Goal: Obtain resource: Obtain resource

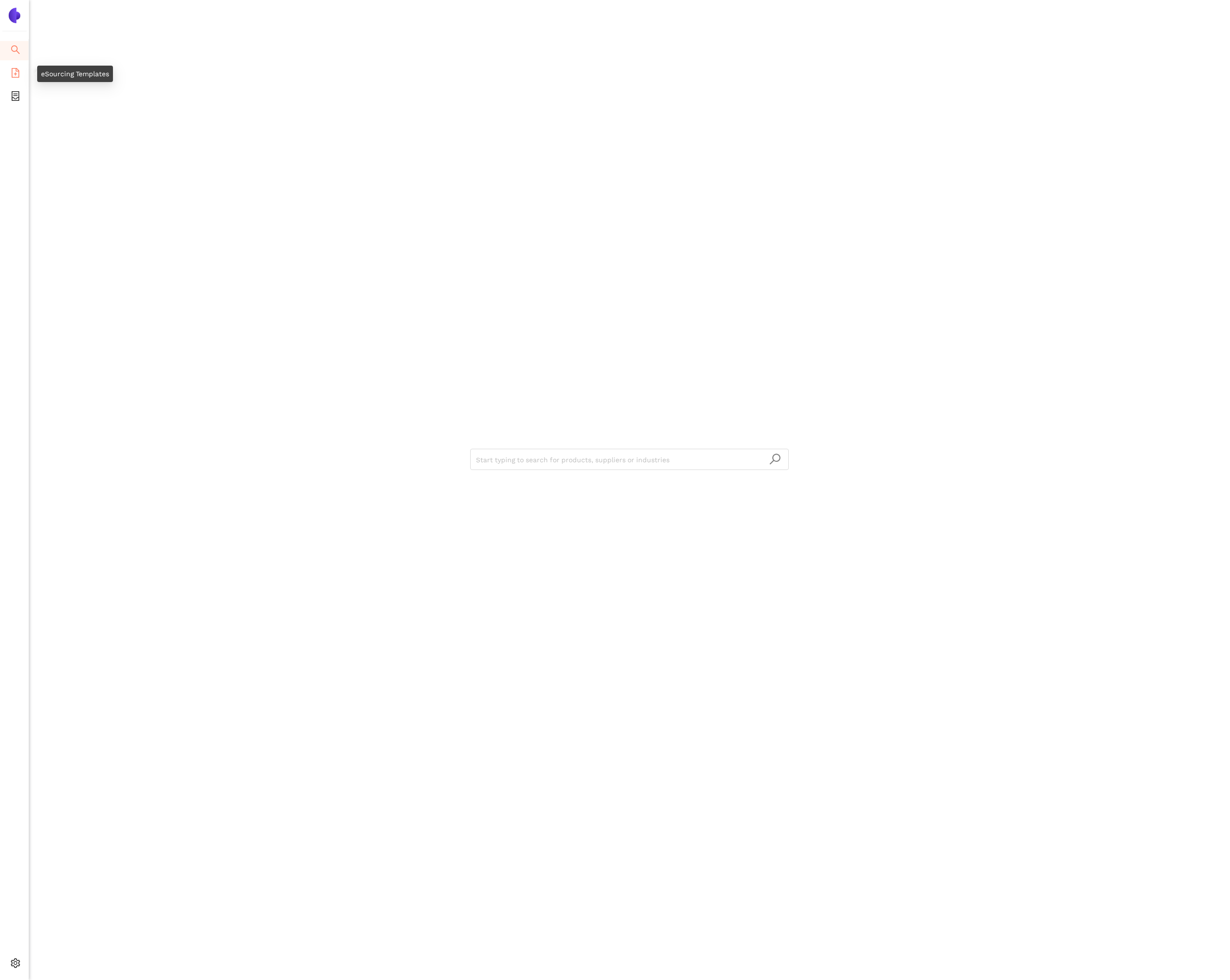
click at [15, 74] on icon "file-add" at bounding box center [15, 72] width 8 height 10
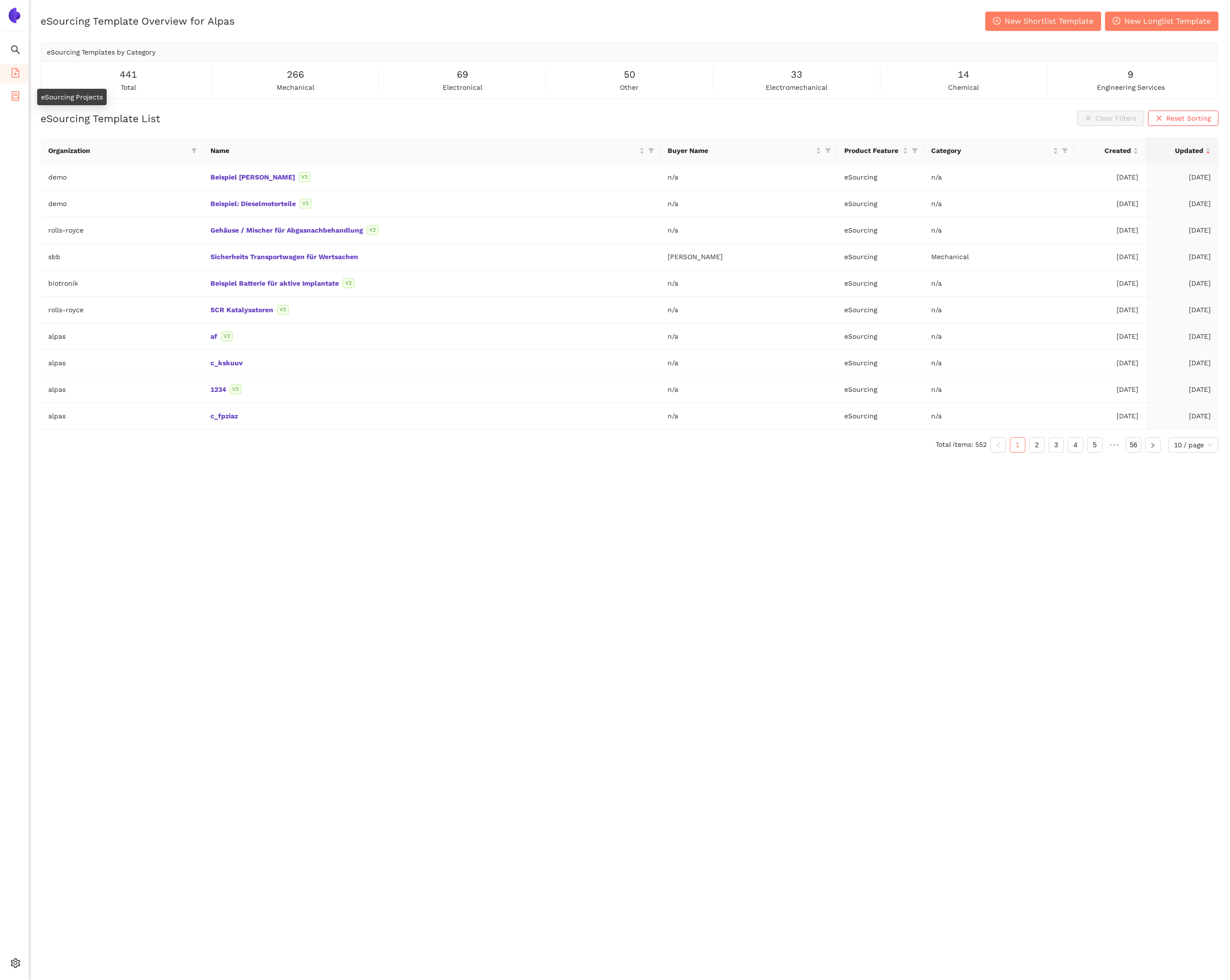
click at [25, 102] on span "eSourcing Projects" at bounding box center [56, 97] width 62 height 20
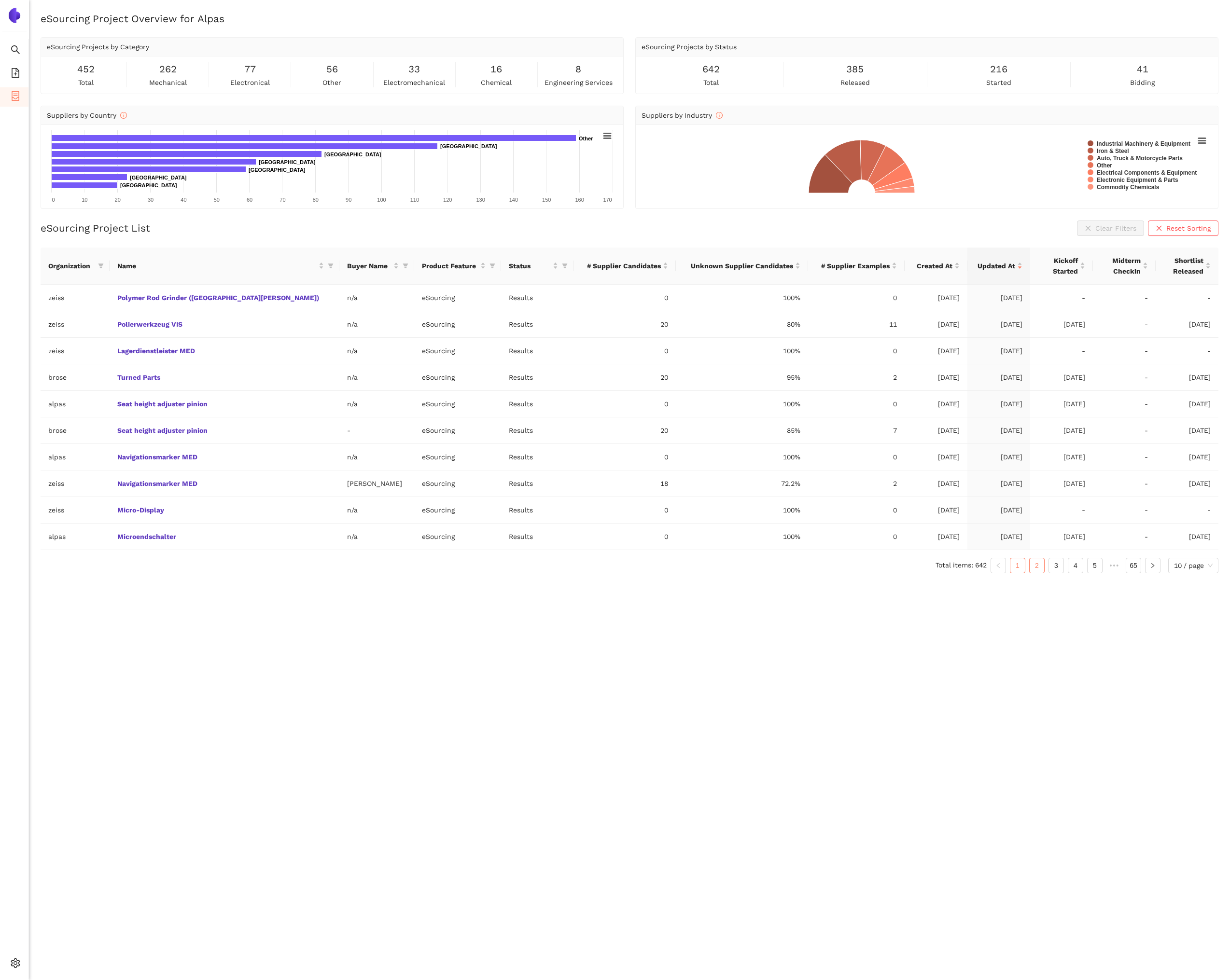
click at [1033, 564] on link "2" at bounding box center [1037, 565] width 14 height 14
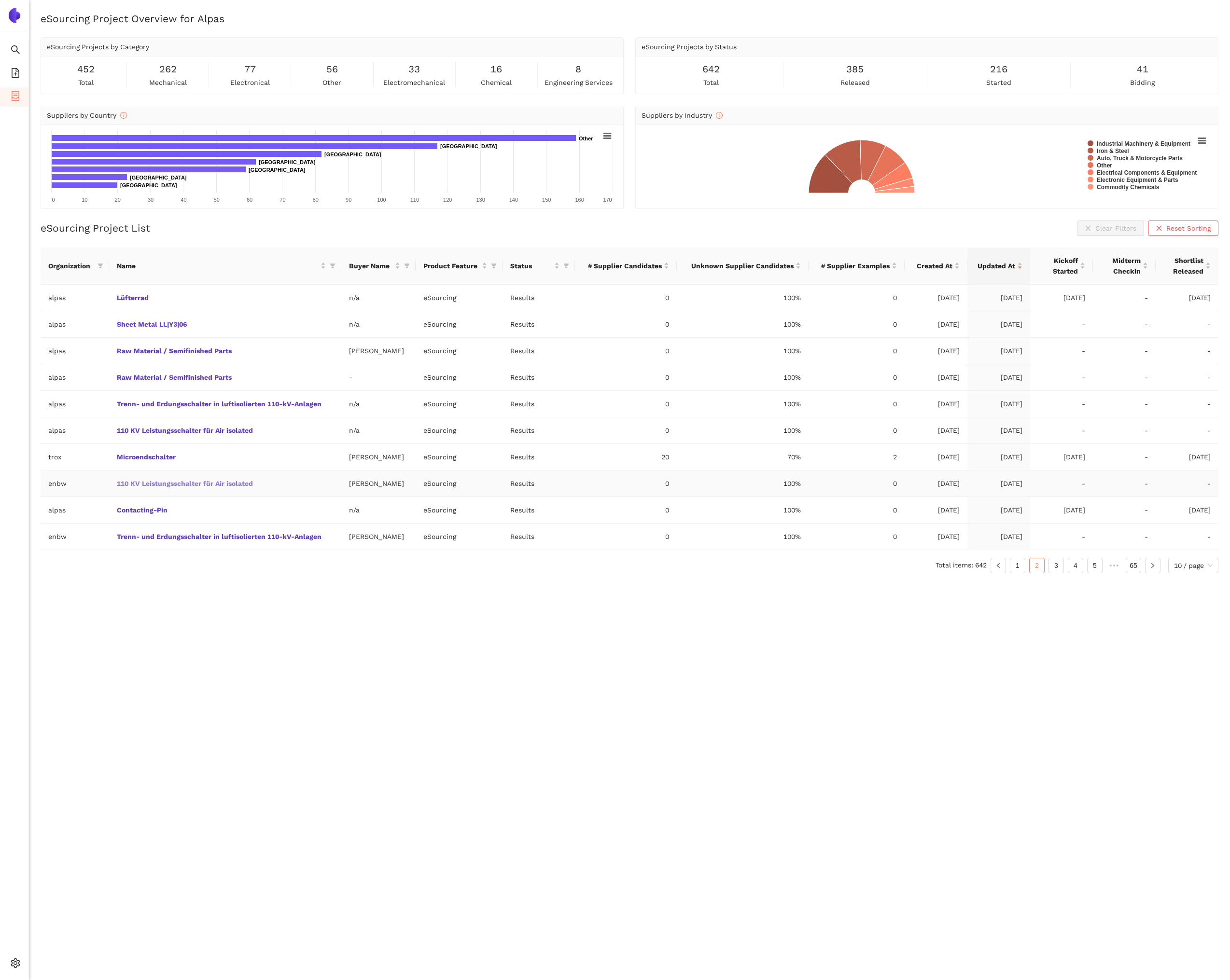
click at [0, 0] on link "110 KV Leistungsschalter für Air isolated" at bounding box center [0, 0] width 0 height 0
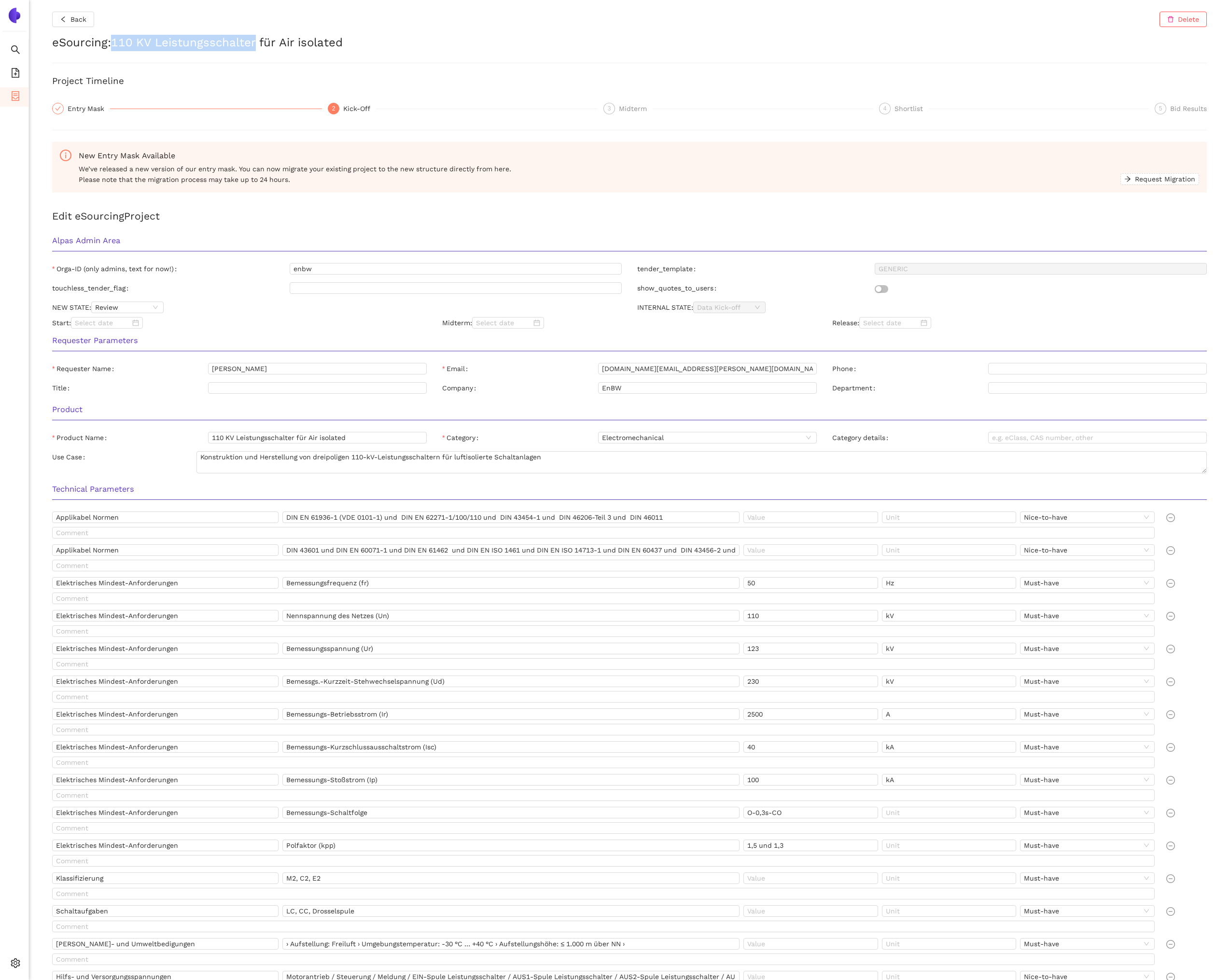
copy h2 "110 KV Leistungsschalter"
drag, startPoint x: 117, startPoint y: 42, endPoint x: 257, endPoint y: 39, distance: 140.0
click at [257, 39] on h2 "eSourcing : 110 KV Leistungsschalter für Air isolated" at bounding box center [629, 43] width 1155 height 17
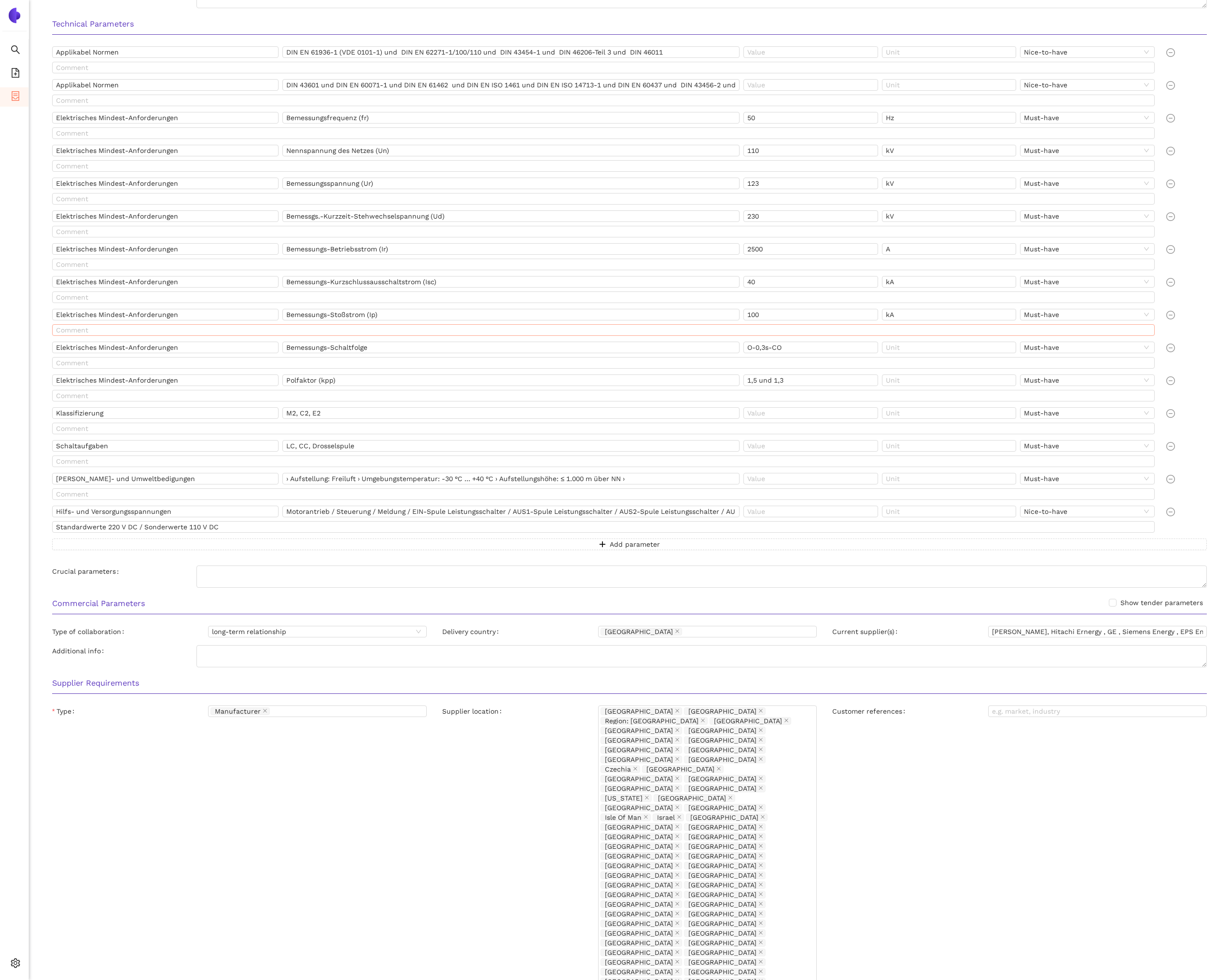
scroll to position [568, 0]
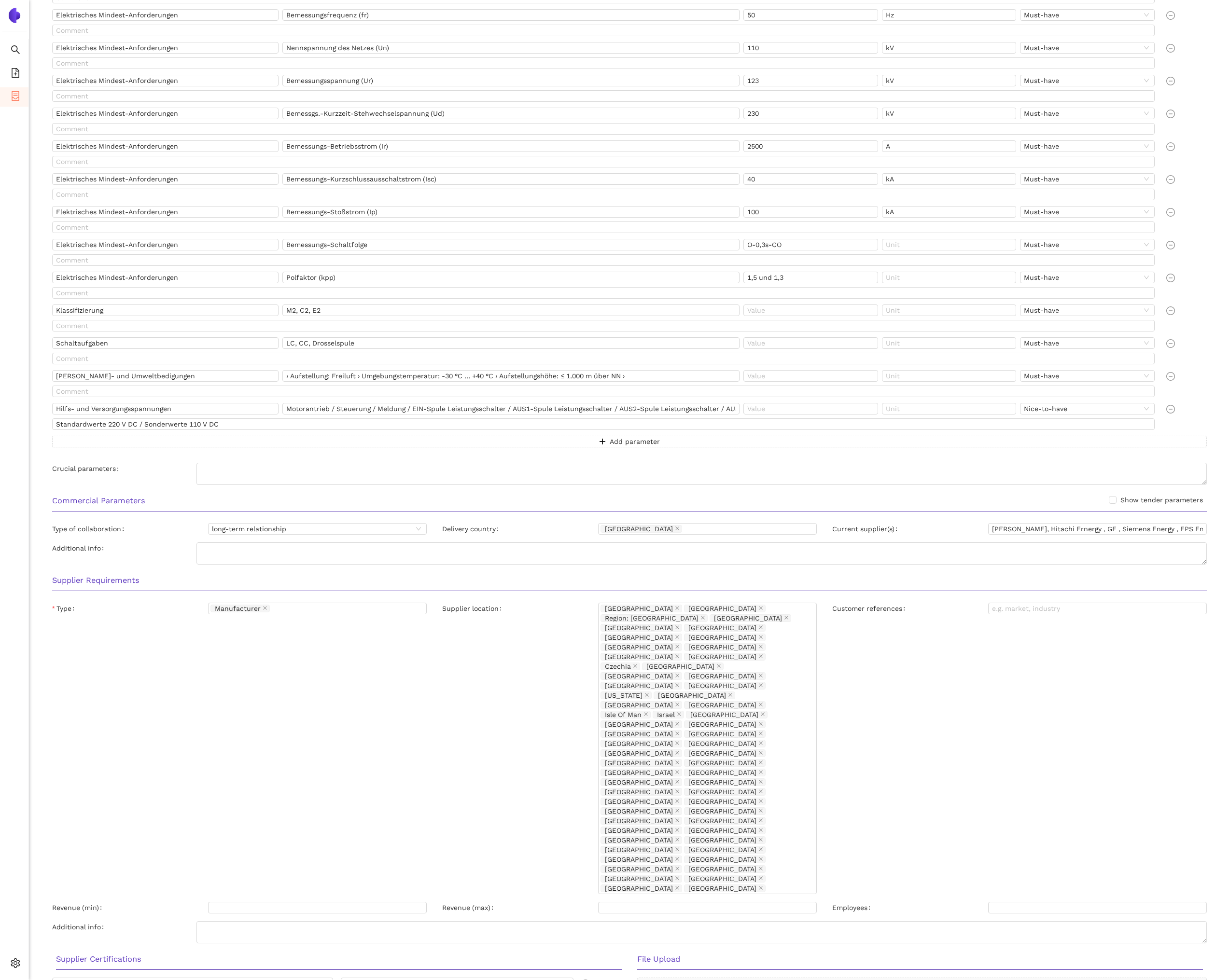
click at [1005, 531] on input "Pfiffner, Hitachi Ernergy , GE , Siemens Energy , EPS Energie/Eximprod" at bounding box center [1097, 528] width 219 height 11
drag, startPoint x: 1022, startPoint y: 529, endPoint x: 1070, endPoint y: 524, distance: 48.3
click at [1070, 524] on input "Pfiffner, Hitachi Ernergy , GE , Siemens Energy , EPS Energie/Eximprod" at bounding box center [1097, 528] width 219 height 11
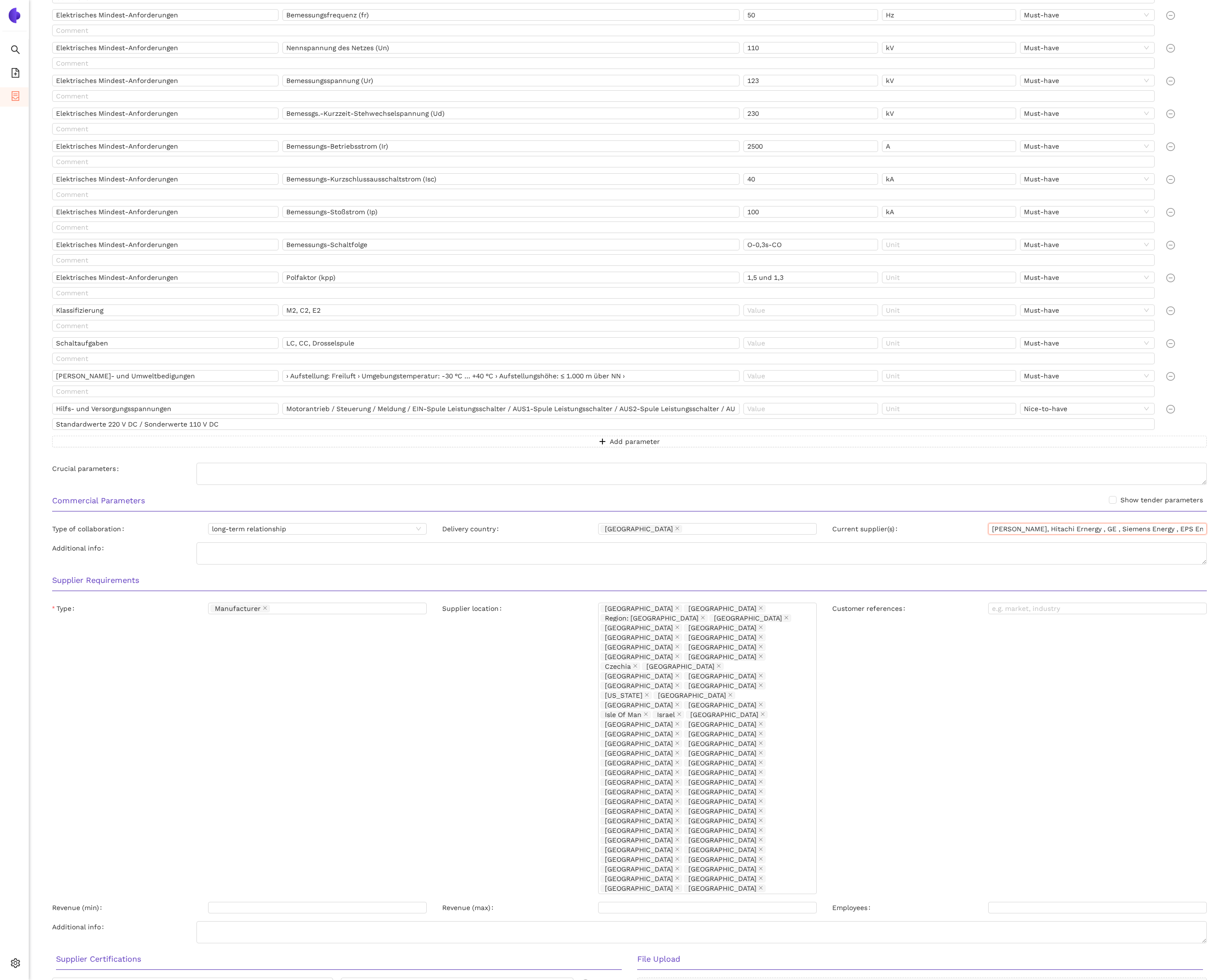
scroll to position [0, 1]
drag, startPoint x: 1093, startPoint y: 530, endPoint x: 1143, endPoint y: 528, distance: 50.0
click at [1143, 528] on input "Pfiffner, Hitachi Ernergy , GE , Siemens Energy , EPS Energie/Eximprod" at bounding box center [1097, 528] width 219 height 11
click at [51, 895] on span "Internal Area" at bounding box center [69, 894] width 43 height 8
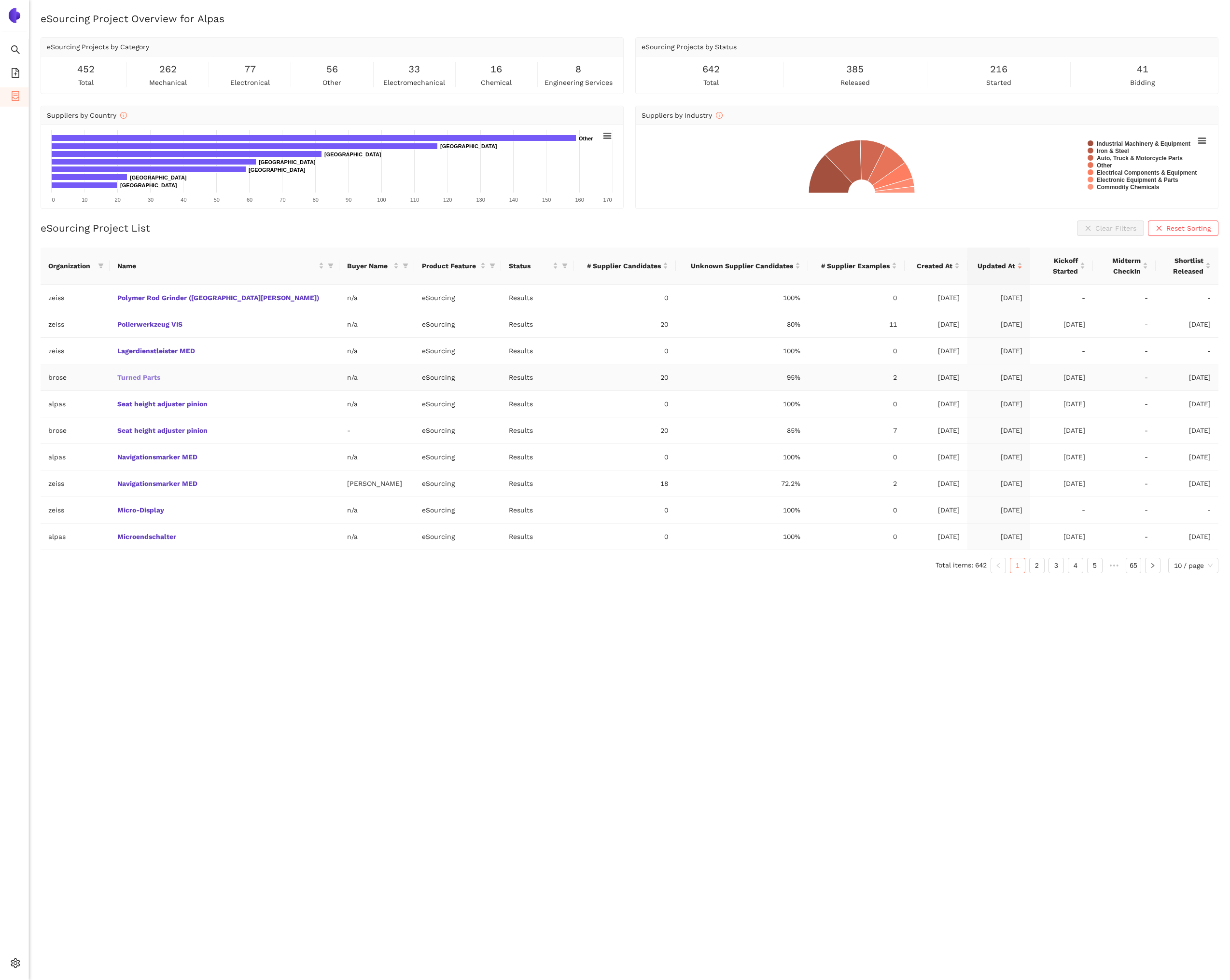
click at [0, 0] on link "Turned Parts" at bounding box center [0, 0] width 0 height 0
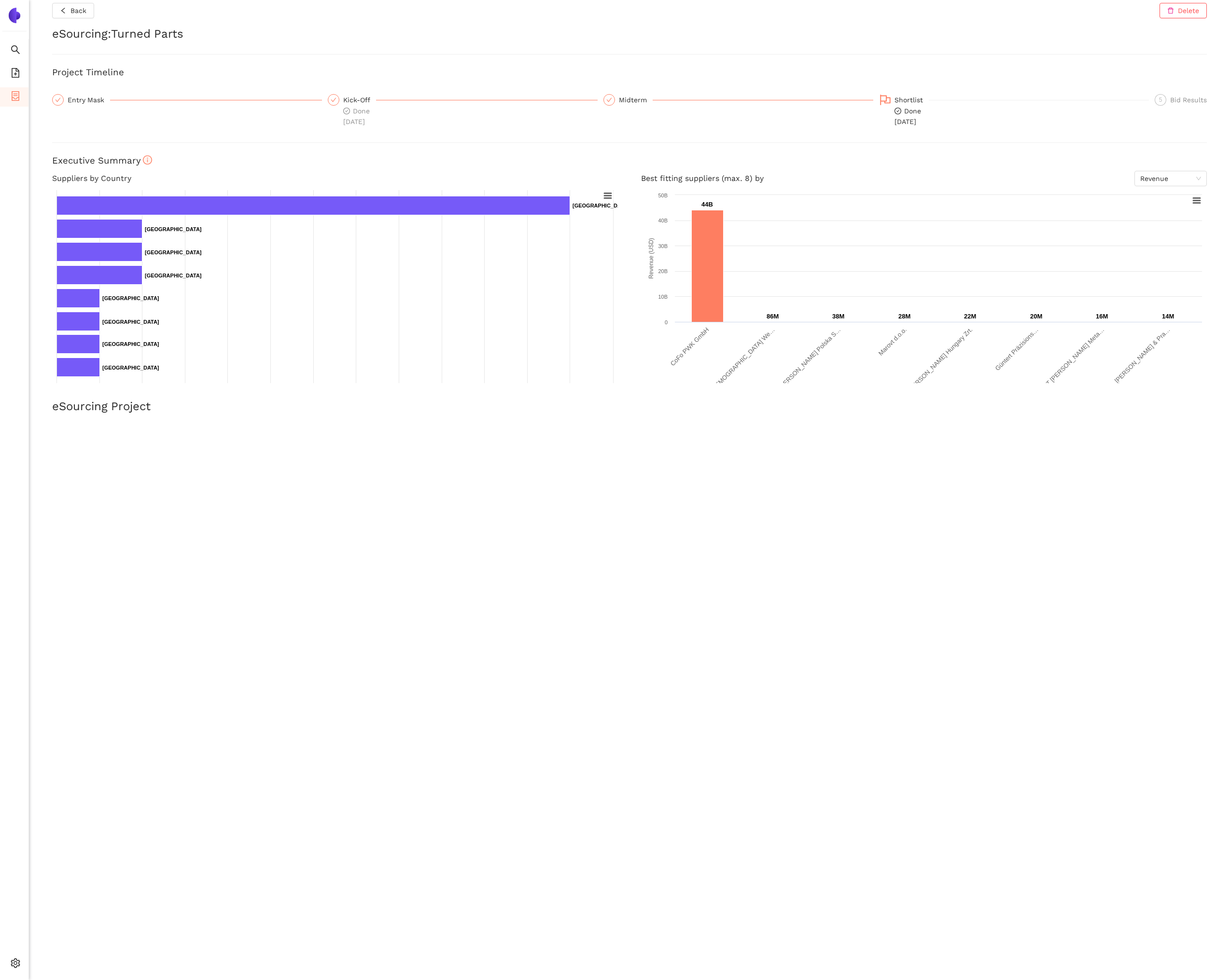
scroll to position [10, 0]
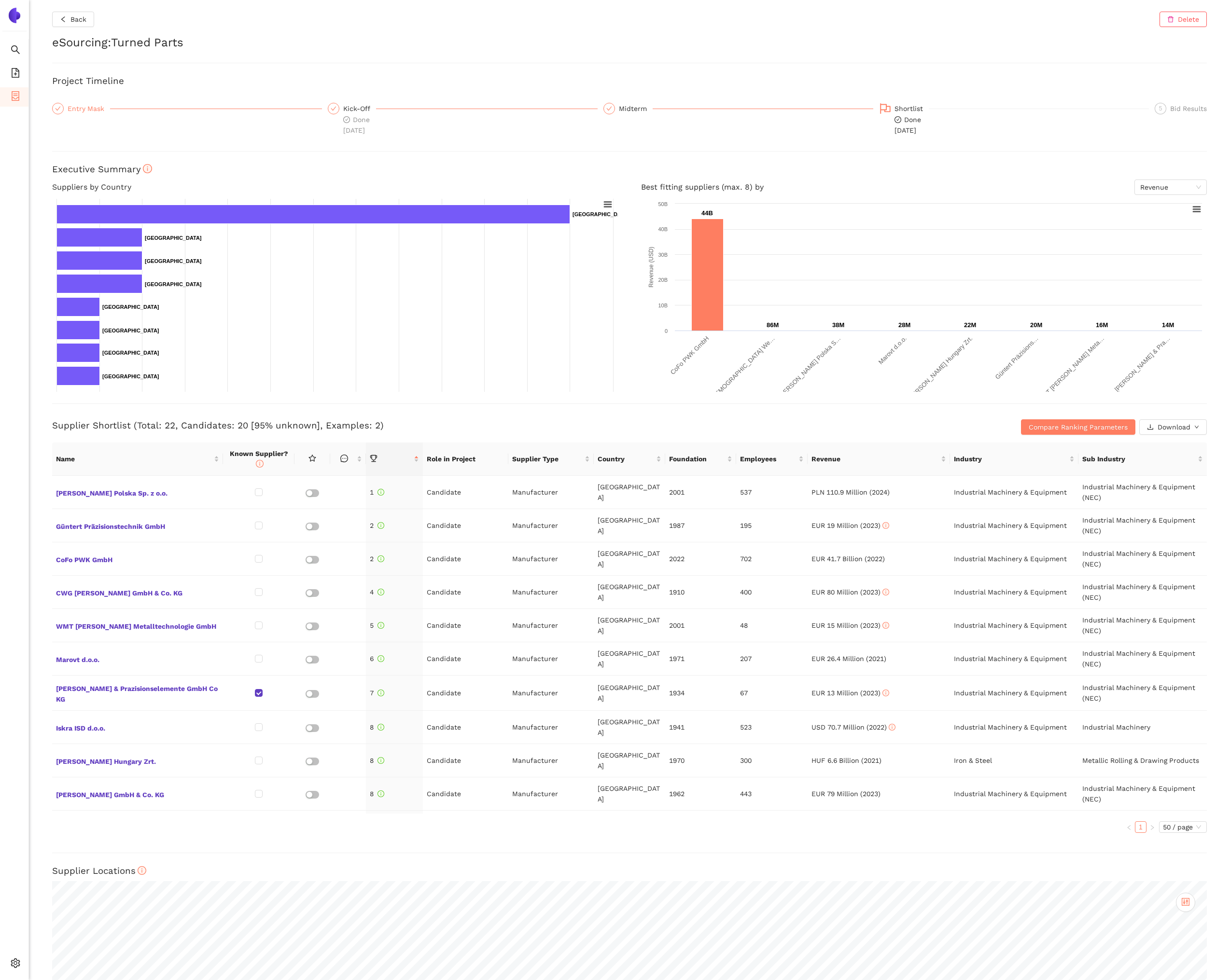
click at [91, 112] on div "Entry Mask" at bounding box center [89, 108] width 42 height 11
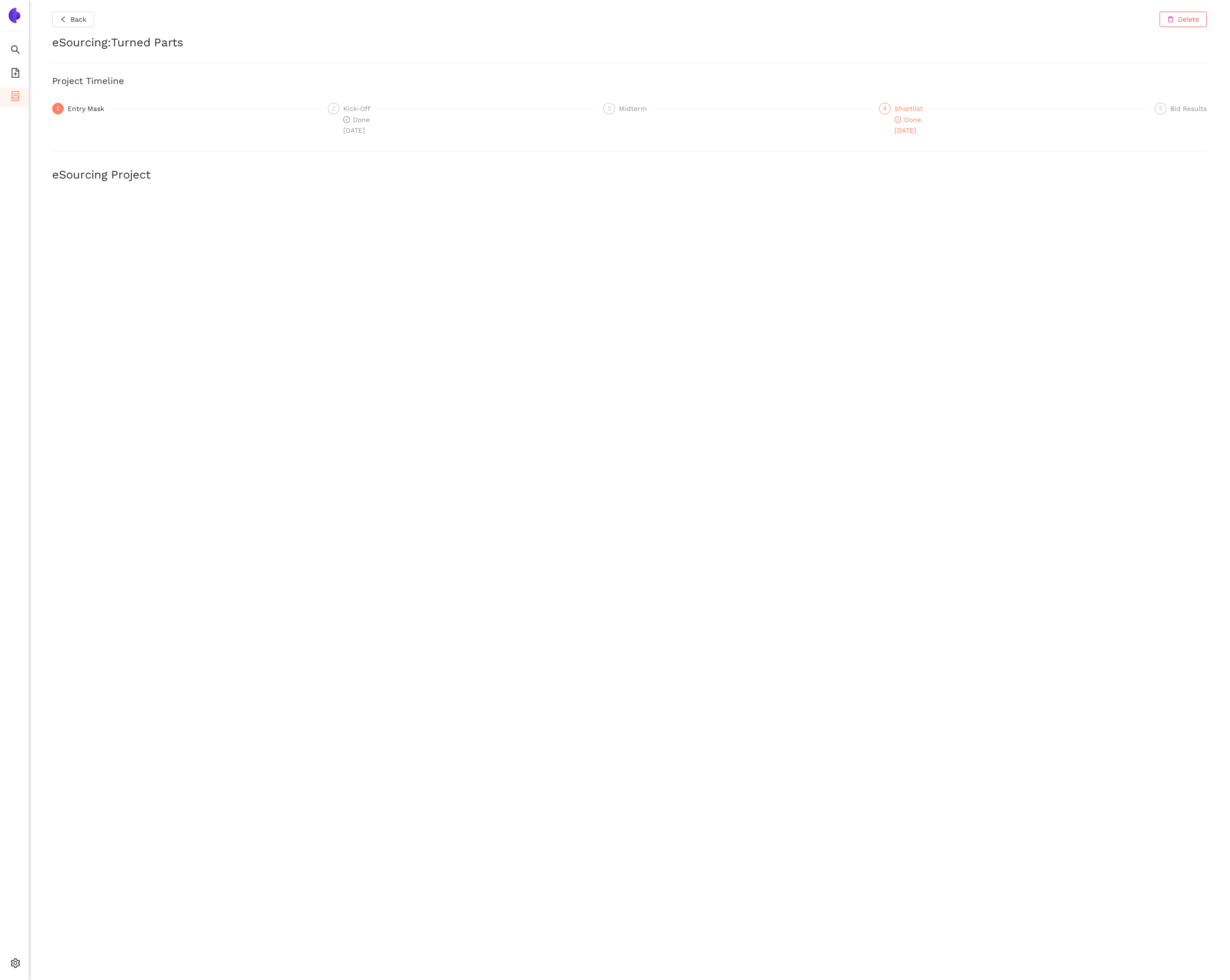
click at [915, 117] on span "Done 28.8.2025" at bounding box center [907, 125] width 26 height 18
